Goal: Transaction & Acquisition: Download file/media

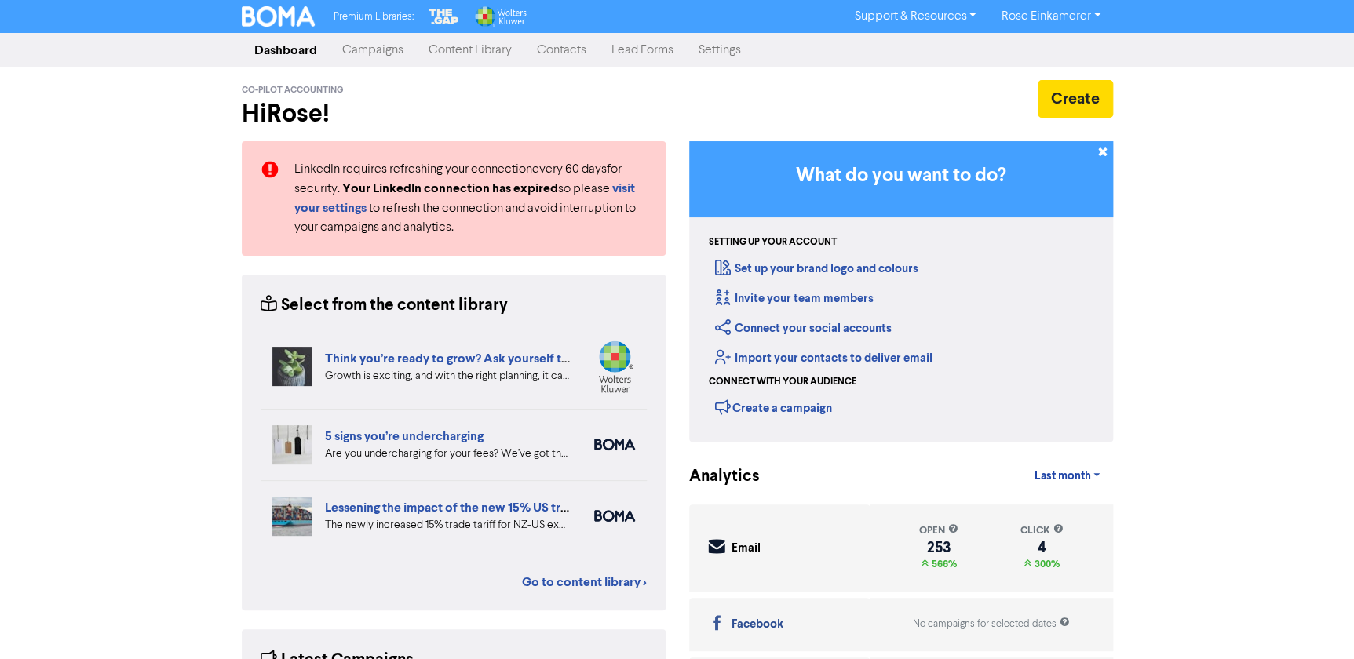
click at [561, 49] on link "Contacts" at bounding box center [561, 50] width 75 height 31
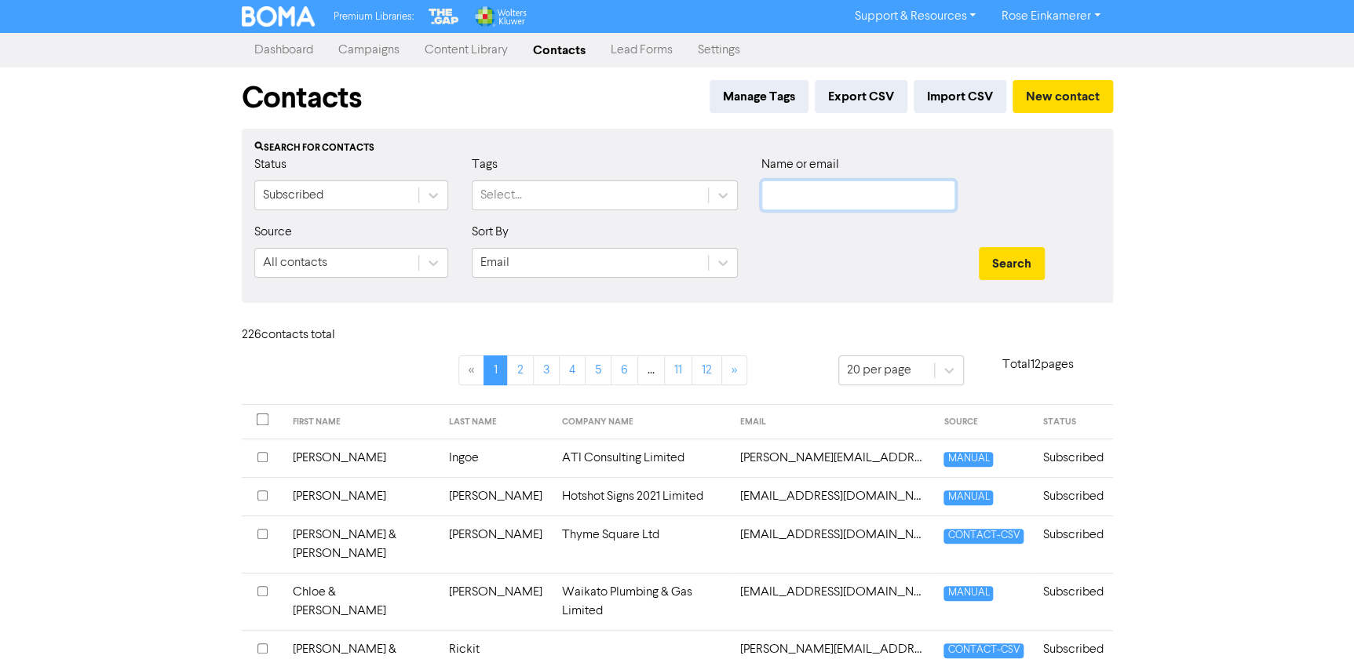
click at [824, 203] on input "text" at bounding box center [859, 196] width 194 height 30
type input "wick"
click at [979, 247] on button "Search" at bounding box center [1012, 263] width 66 height 33
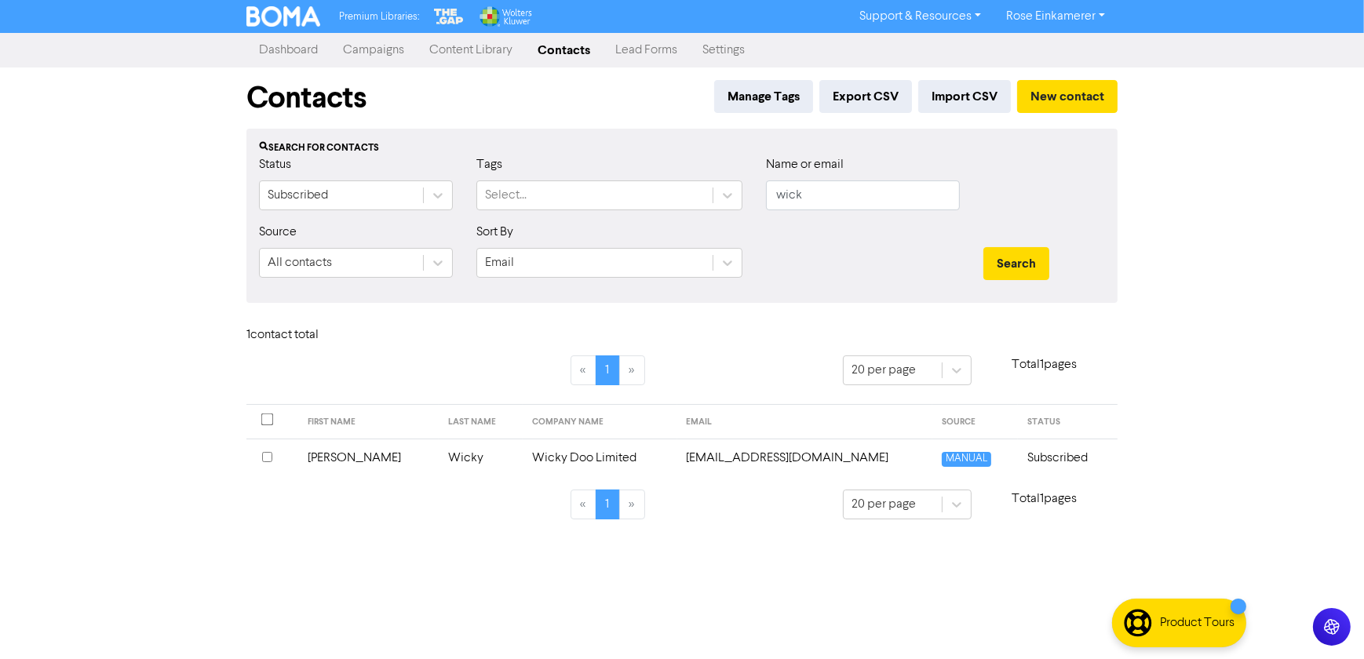
click at [575, 455] on td "Wicky Doo Limited" at bounding box center [600, 458] width 155 height 38
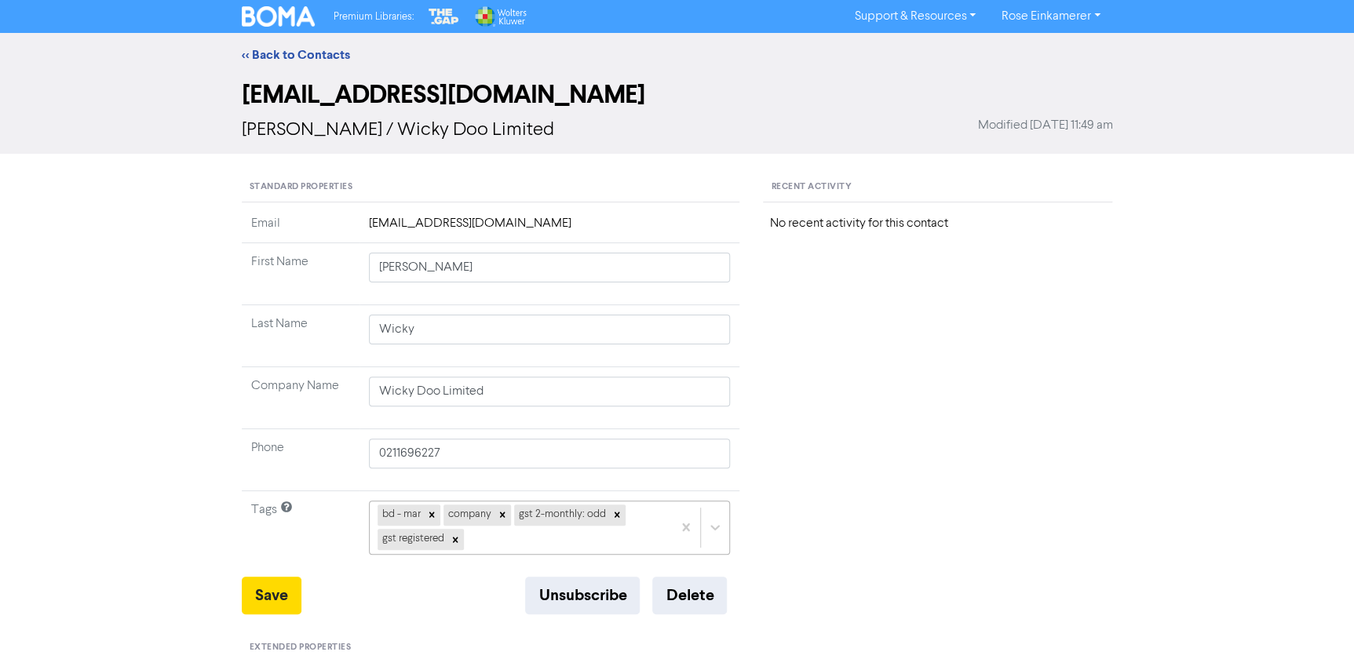
scroll to position [142, 0]
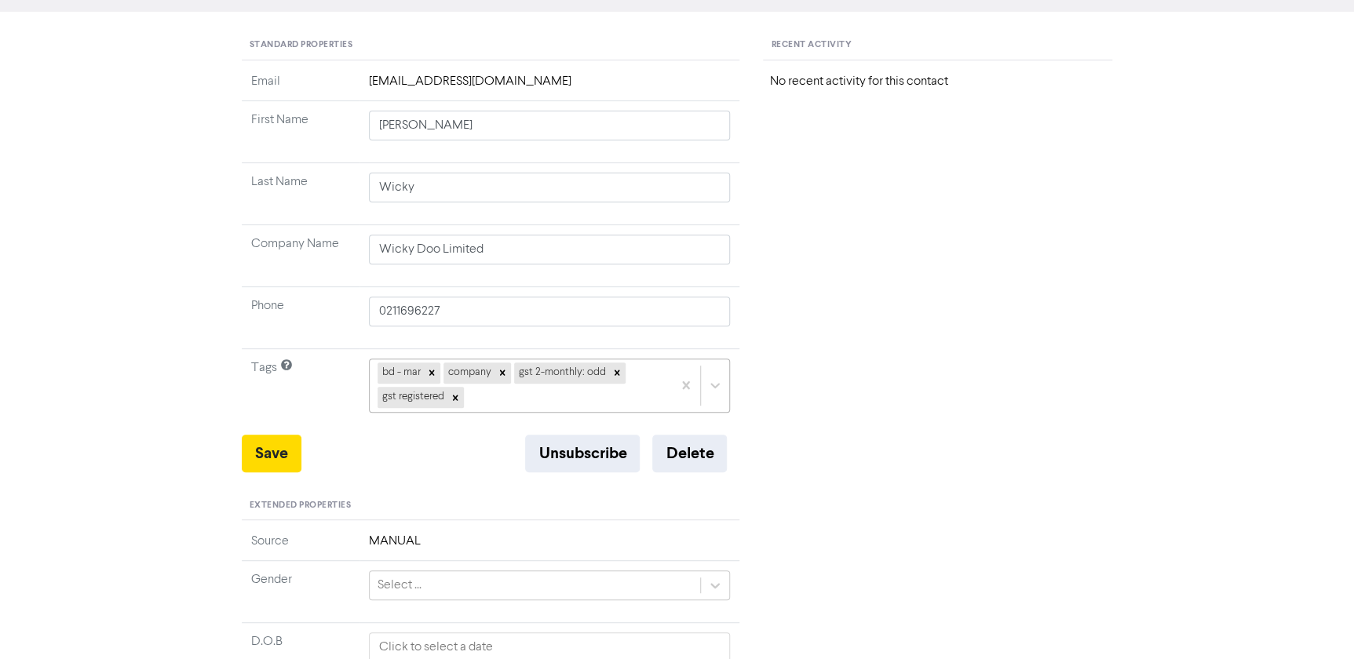
click at [533, 412] on div "bd - mar company gst 2-monthly: odd gst registered" at bounding box center [550, 385] width 362 height 53
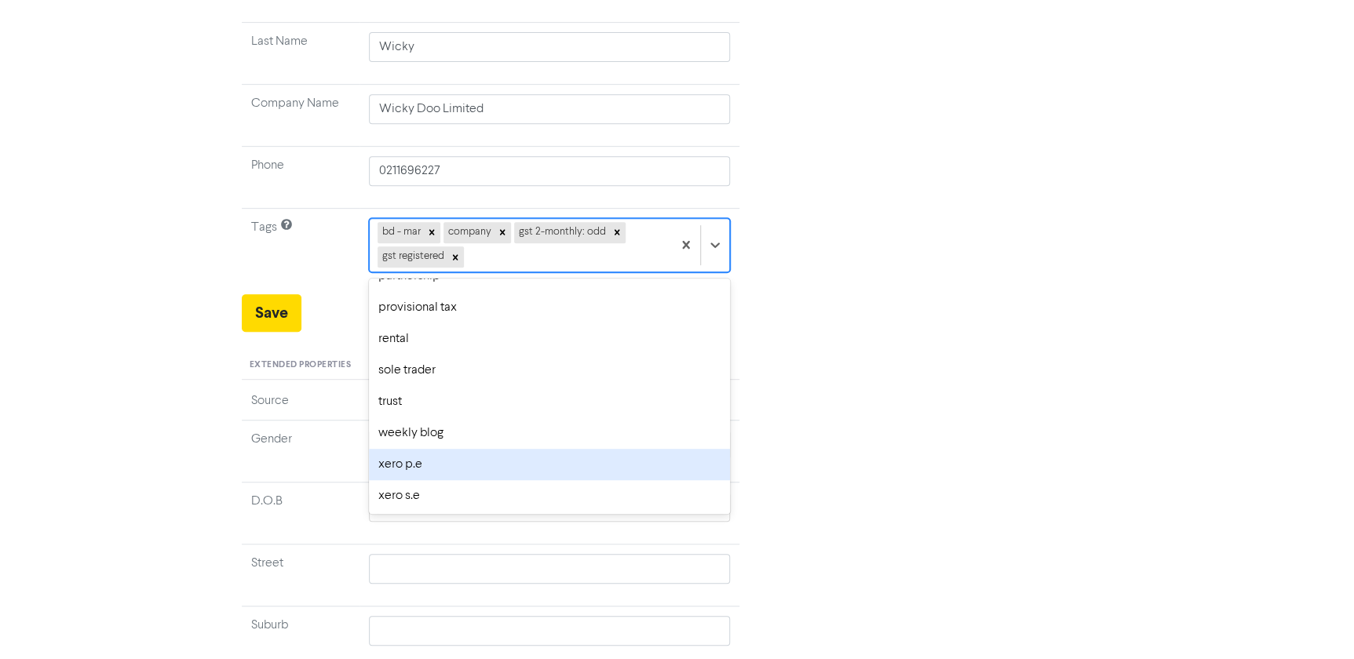
scroll to position [285, 0]
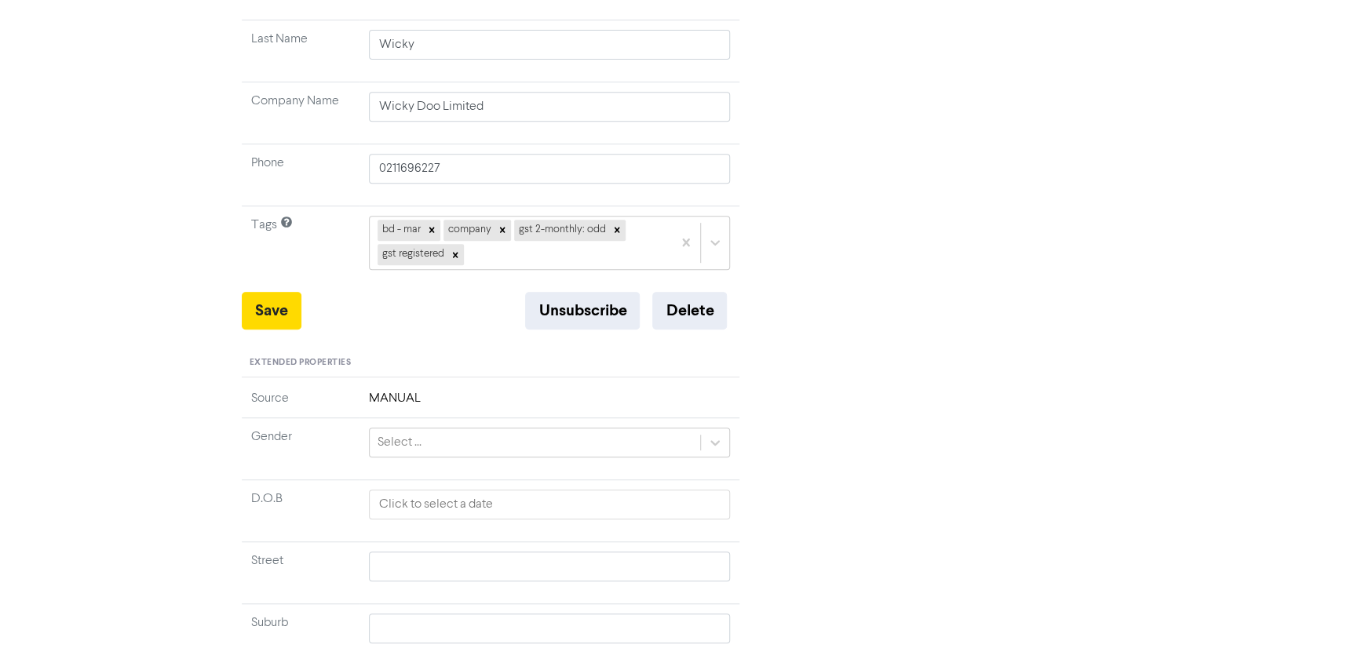
click at [1029, 265] on div "Recent Activity No recent activity for this contact" at bounding box center [937, 389] width 373 height 1002
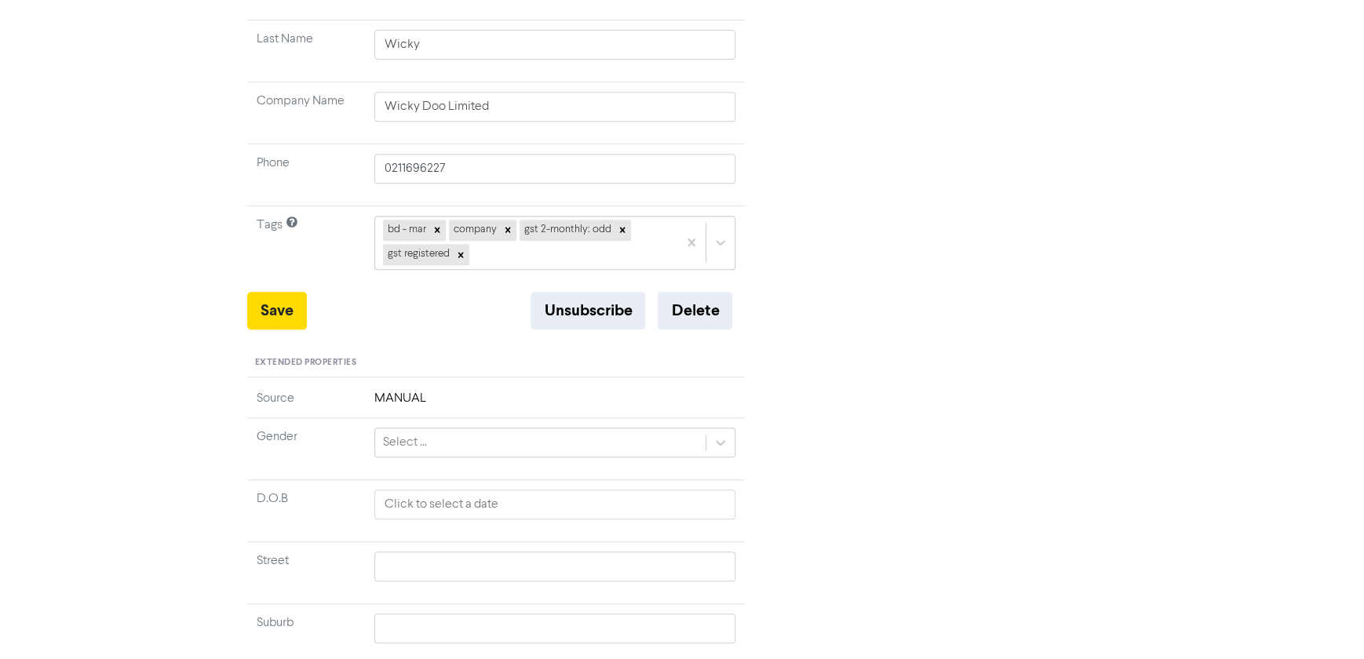
scroll to position [0, 0]
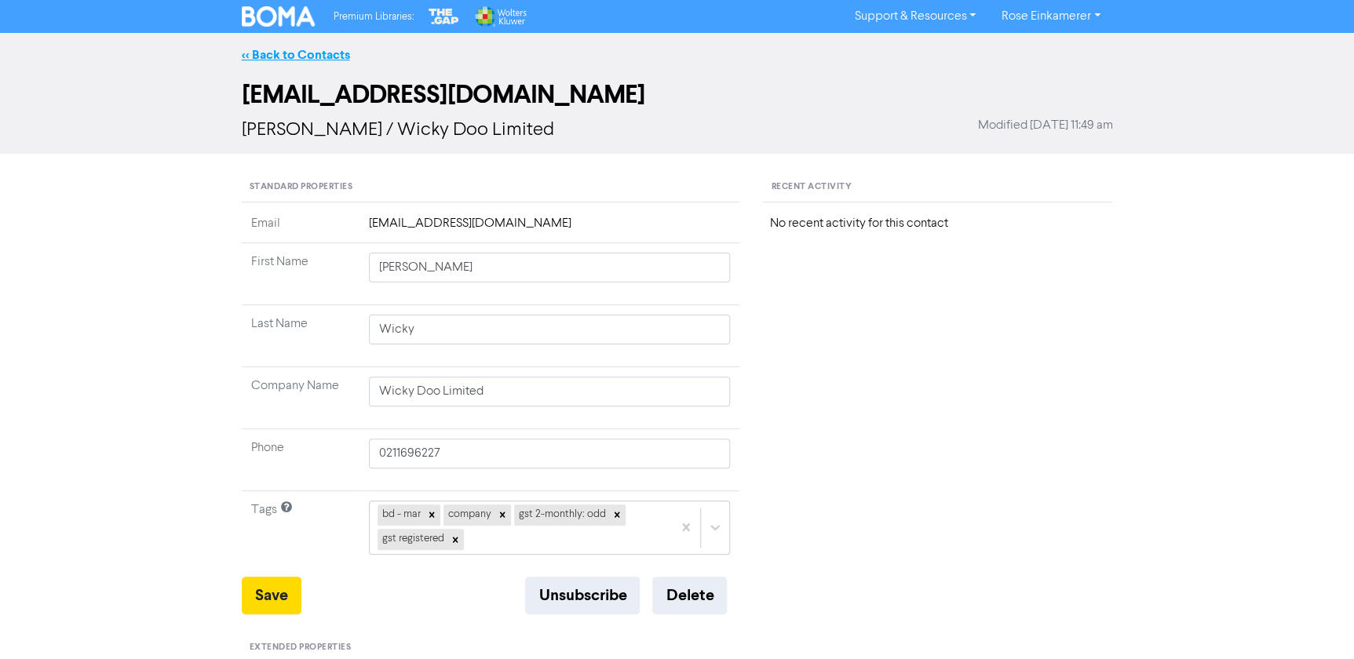
click at [306, 50] on link "<< Back to Contacts" at bounding box center [296, 55] width 108 height 16
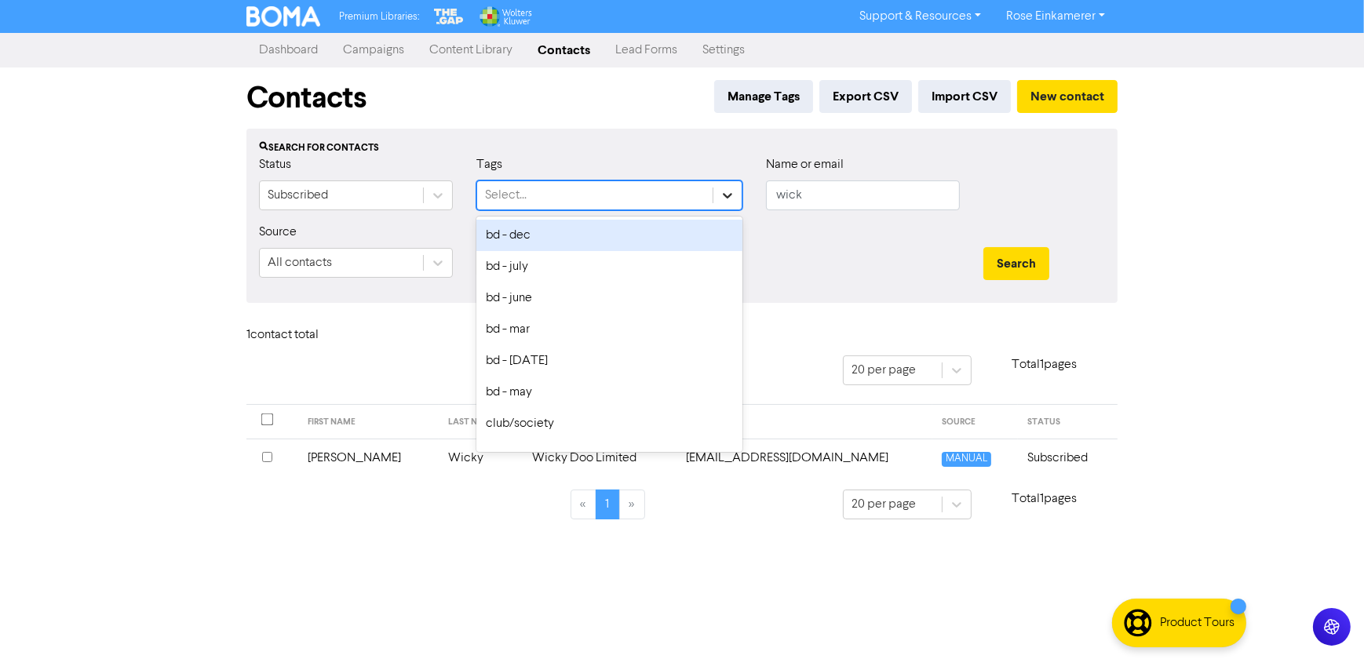
click at [721, 195] on icon at bounding box center [728, 196] width 16 height 16
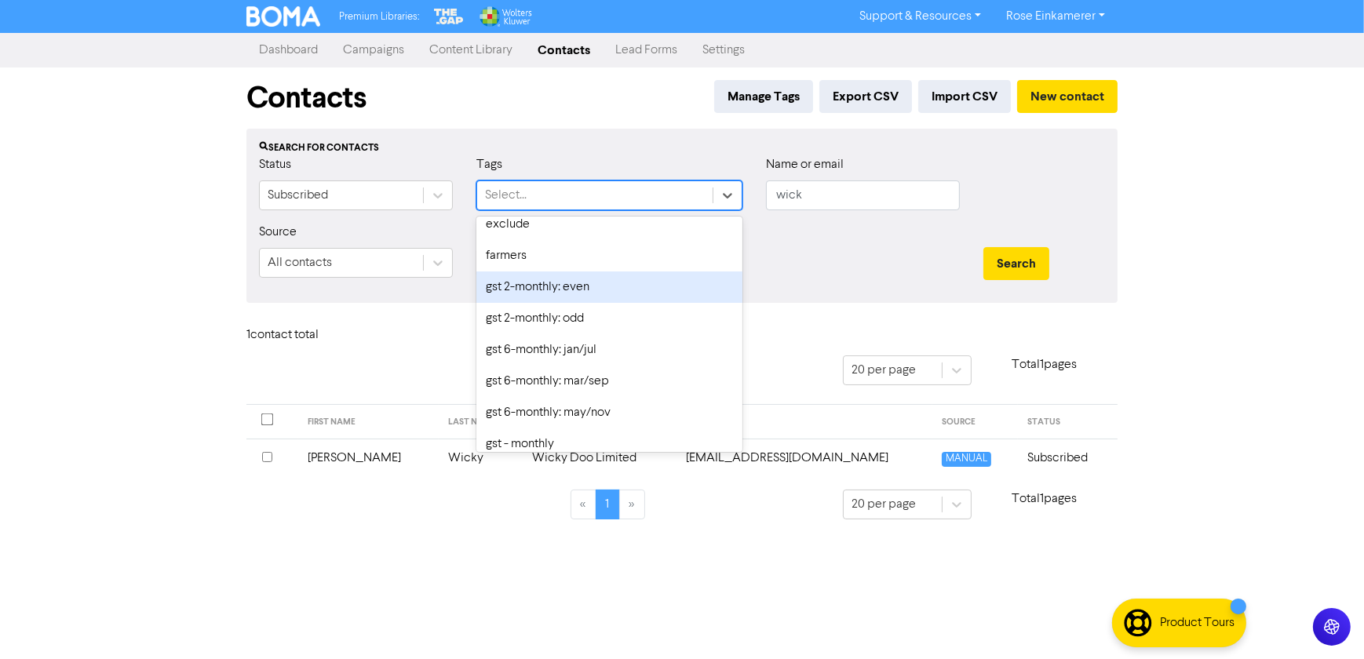
scroll to position [428, 0]
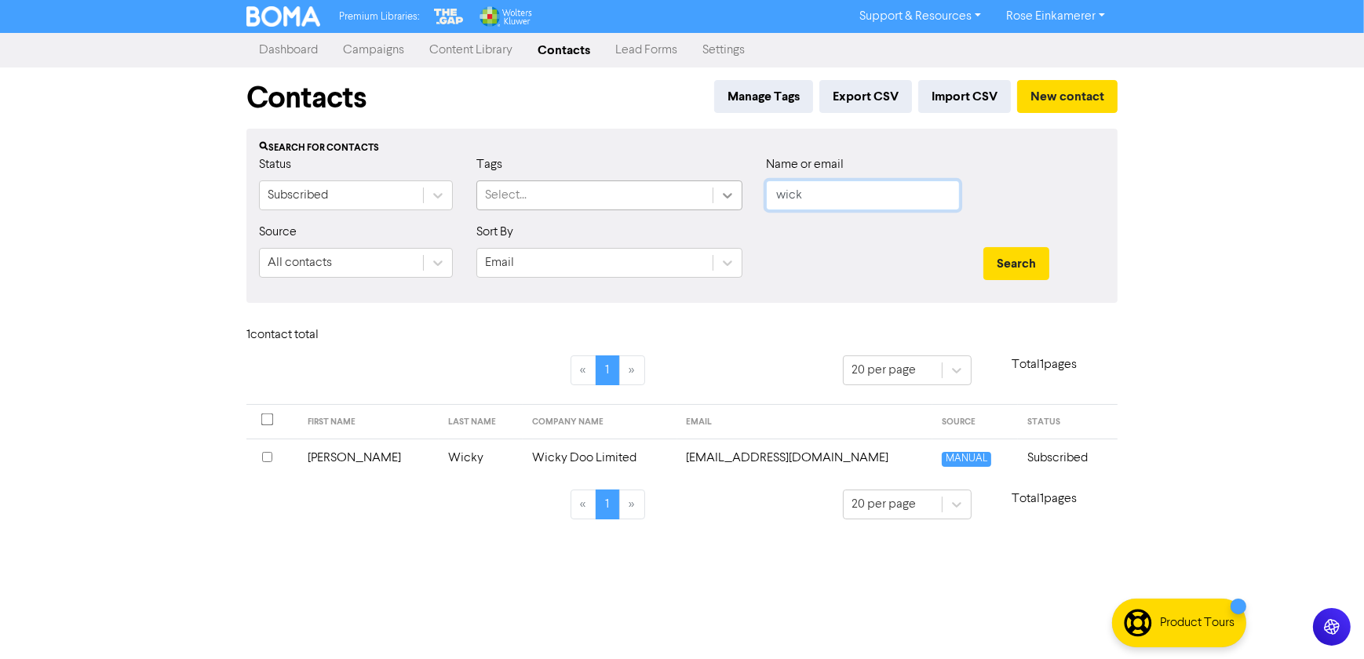
drag, startPoint x: 802, startPoint y: 200, endPoint x: 734, endPoint y: 194, distance: 67.8
click at [734, 194] on div "Status Subscribed Tags Select... Name or email wick" at bounding box center [682, 189] width 870 height 68
click at [698, 144] on div "Search for contacts" at bounding box center [682, 148] width 846 height 14
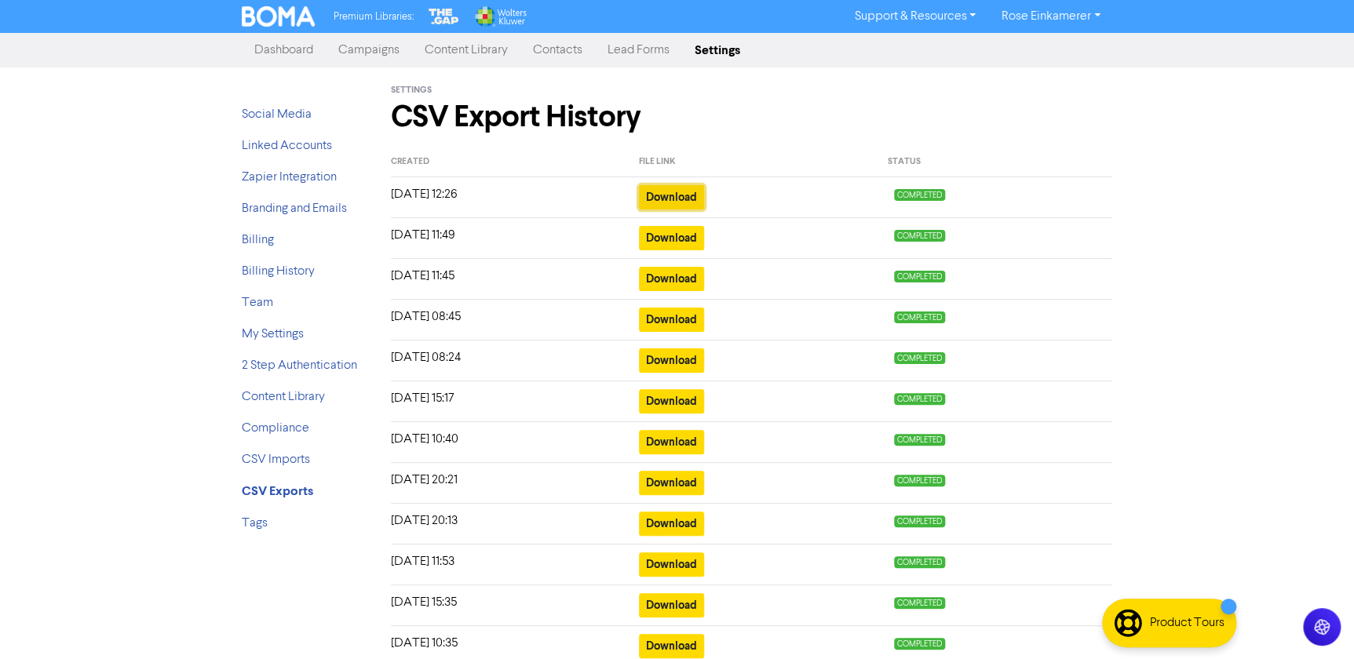
click at [682, 192] on button "Download" at bounding box center [671, 197] width 65 height 24
drag, startPoint x: 858, startPoint y: 112, endPoint x: 822, endPoint y: 112, distance: 36.1
click at [858, 112] on div "Settings CSV Export History" at bounding box center [752, 108] width 746 height 80
click at [253, 525] on link "Tags" at bounding box center [255, 523] width 26 height 13
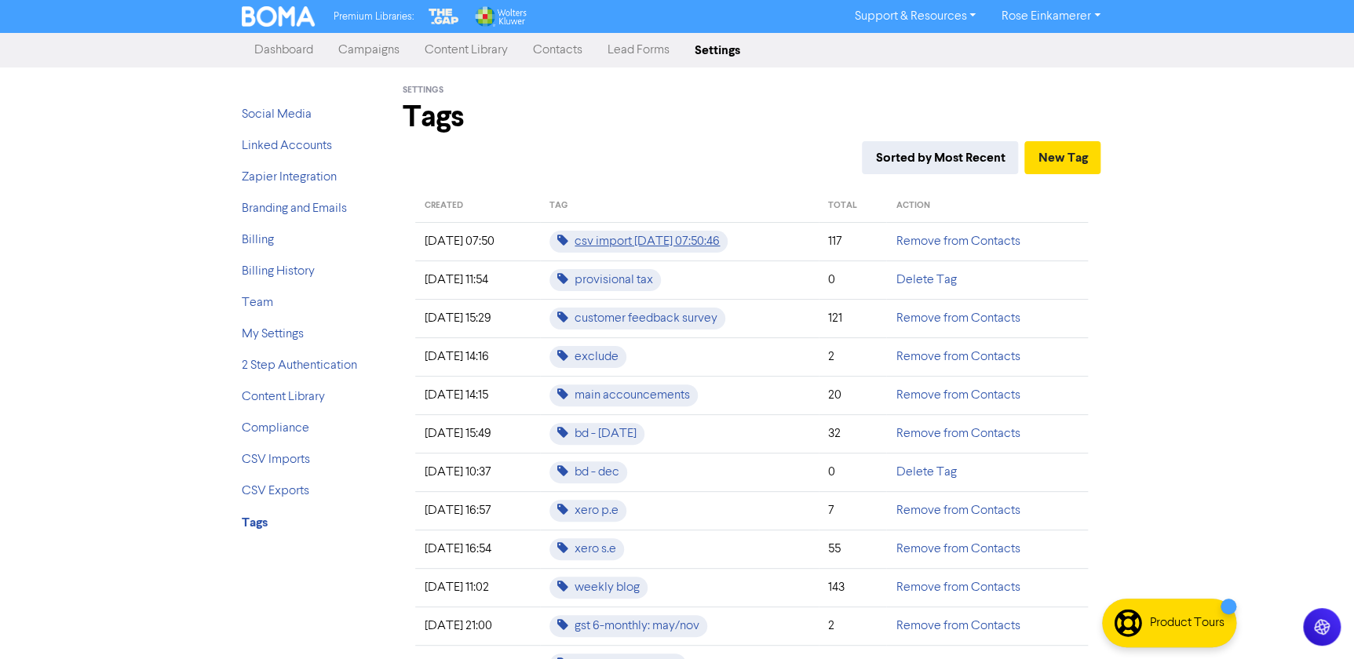
click at [728, 239] on span "csv import [DATE] 07:50:46" at bounding box center [639, 242] width 178 height 22
click at [546, 51] on link "Contacts" at bounding box center [557, 50] width 75 height 31
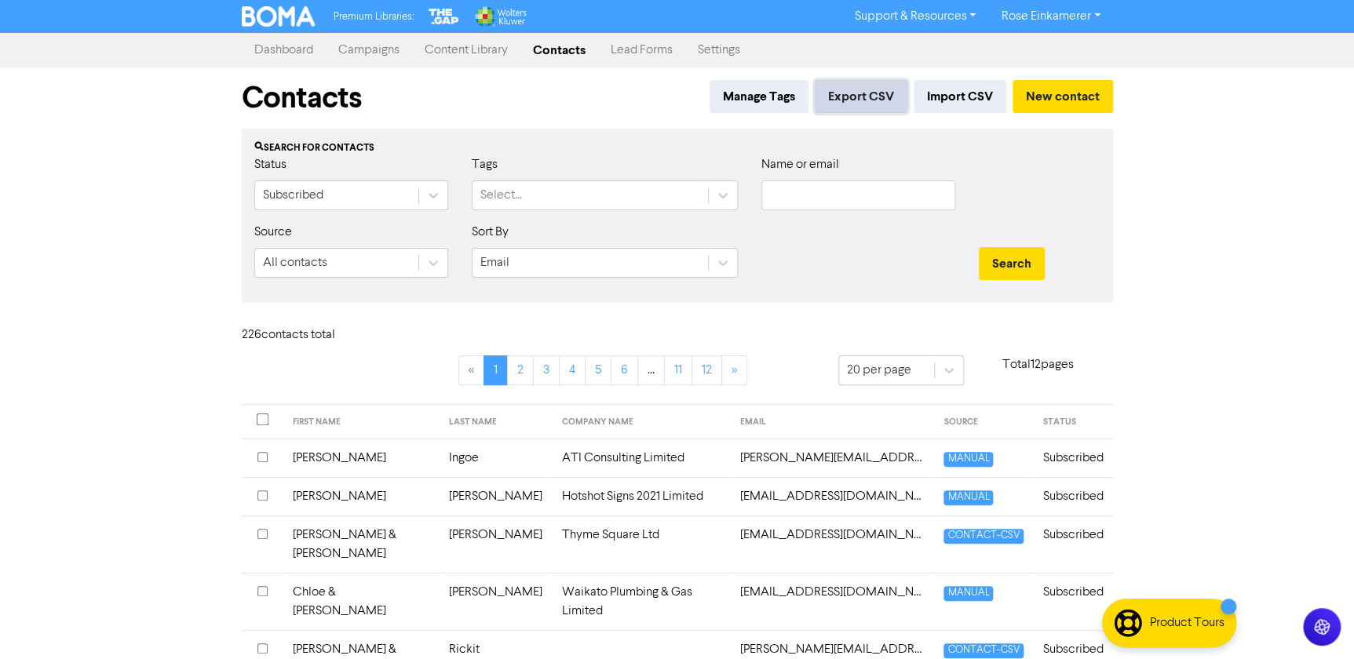
click at [844, 93] on button "Export CSV" at bounding box center [861, 96] width 93 height 33
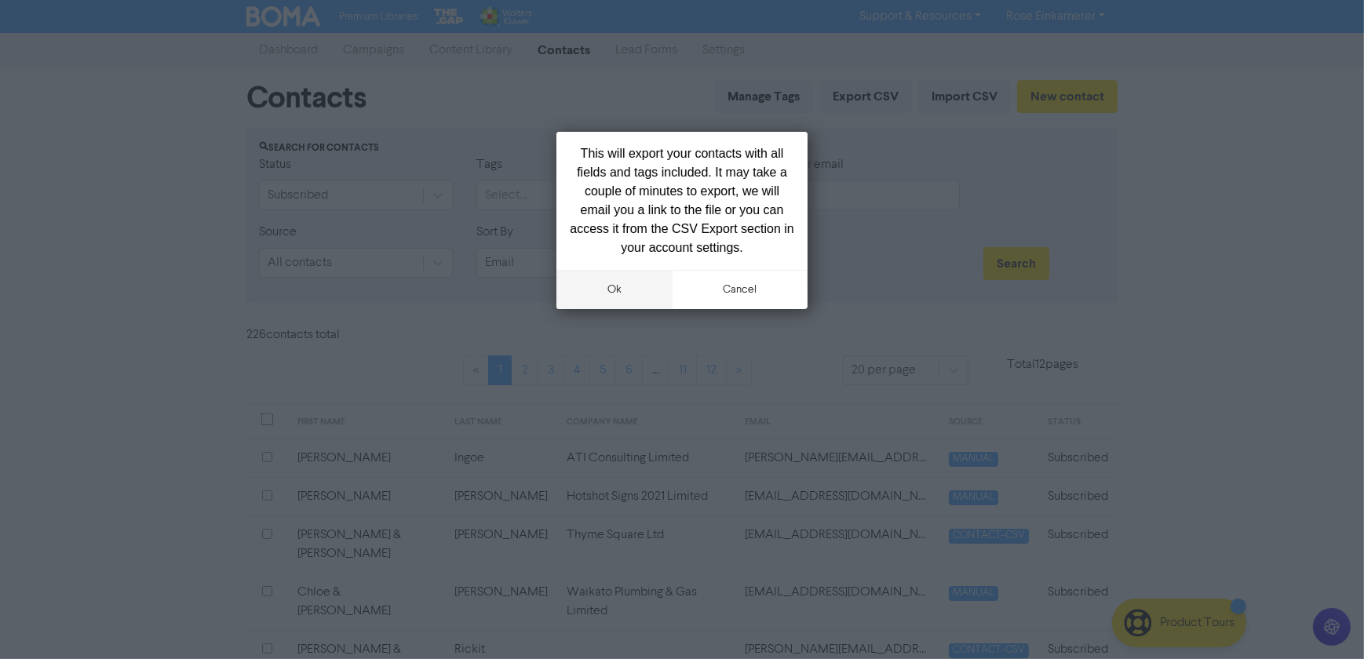
click at [612, 290] on button "ok" at bounding box center [615, 289] width 116 height 39
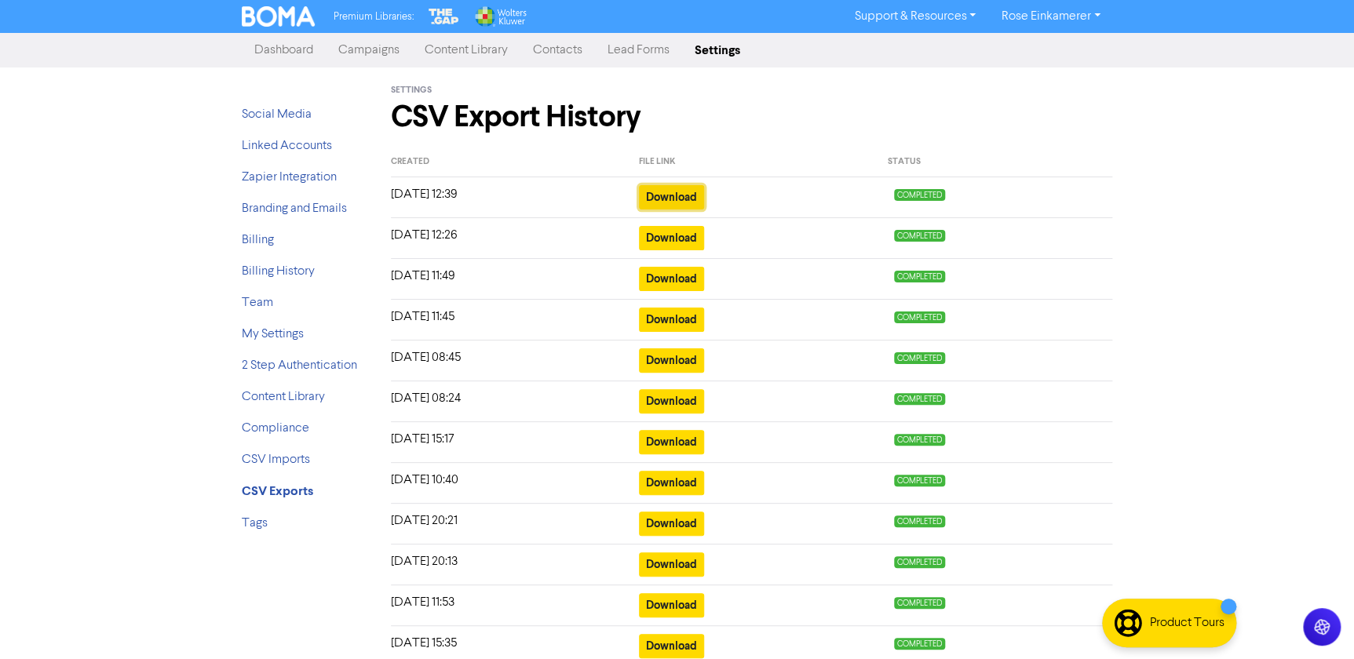
click at [677, 200] on button "Download" at bounding box center [671, 197] width 65 height 24
